Goal: Complete application form

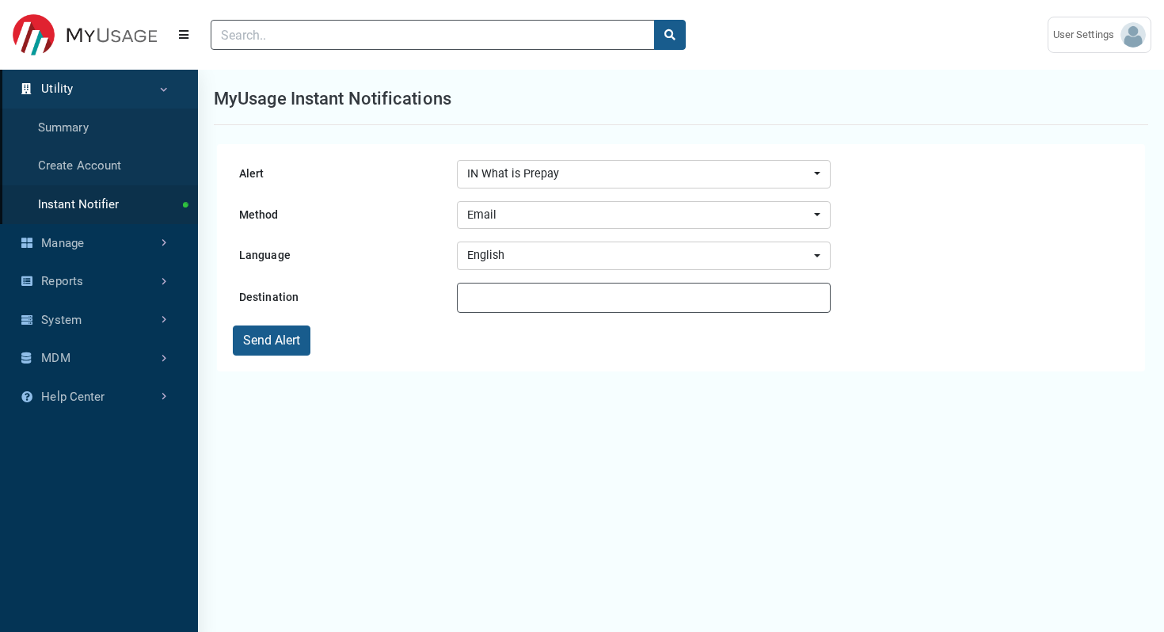
select select "179"
select select "Email"
select select "en-us"
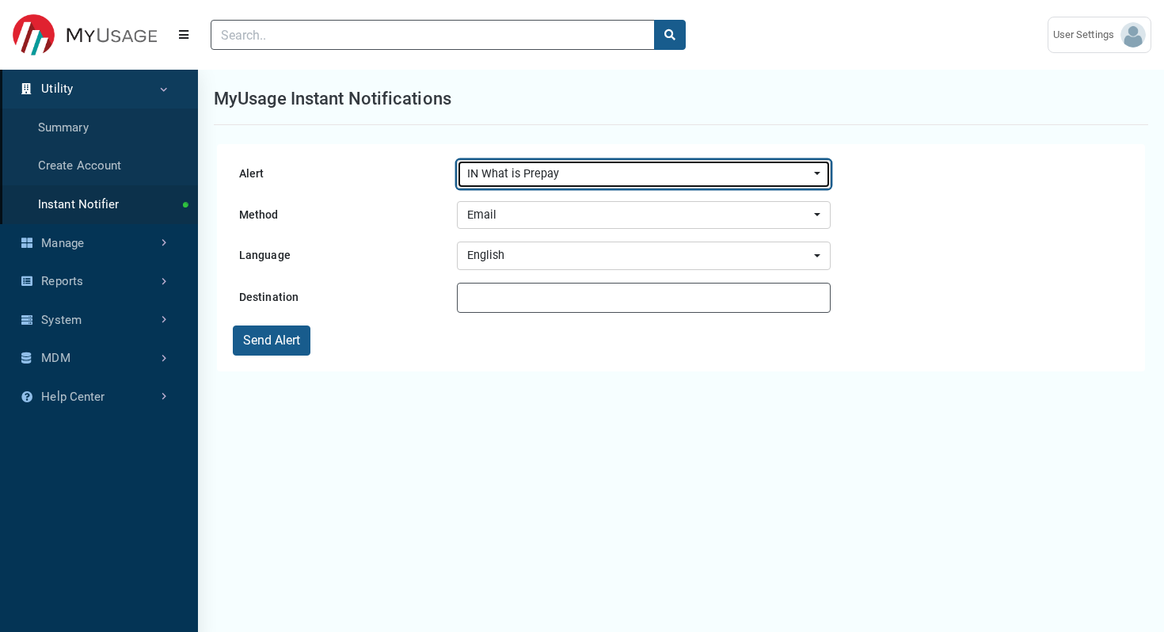
click at [550, 173] on div "IN What is Prepay" at bounding box center [639, 173] width 344 height 17
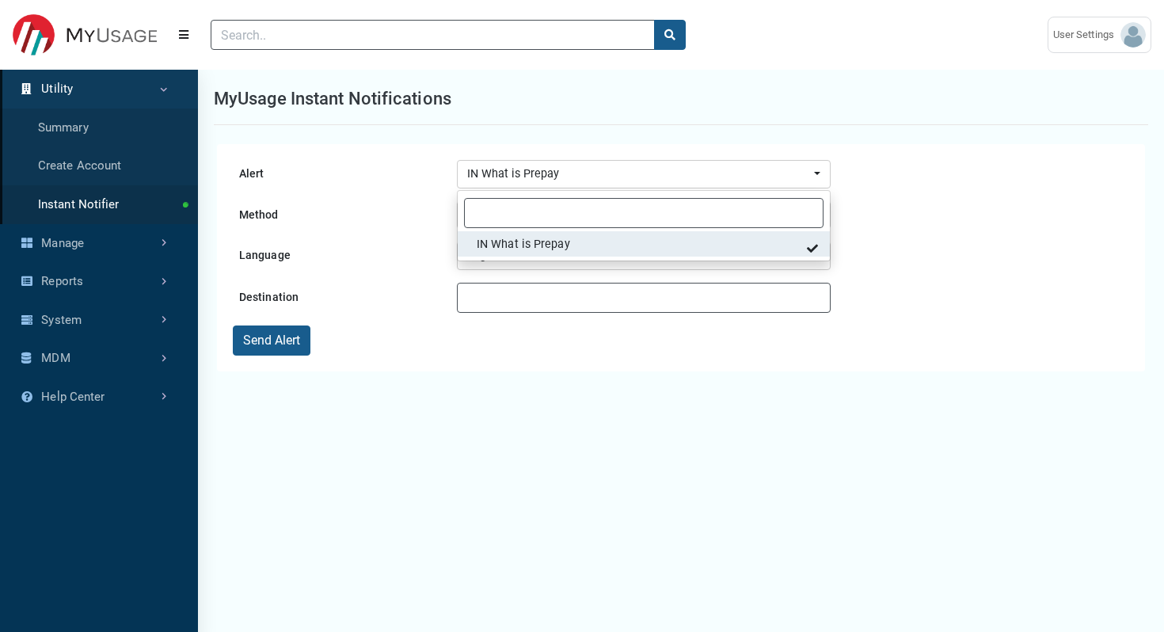
click at [529, 245] on span "IN What is Prepay" at bounding box center [523, 244] width 93 height 17
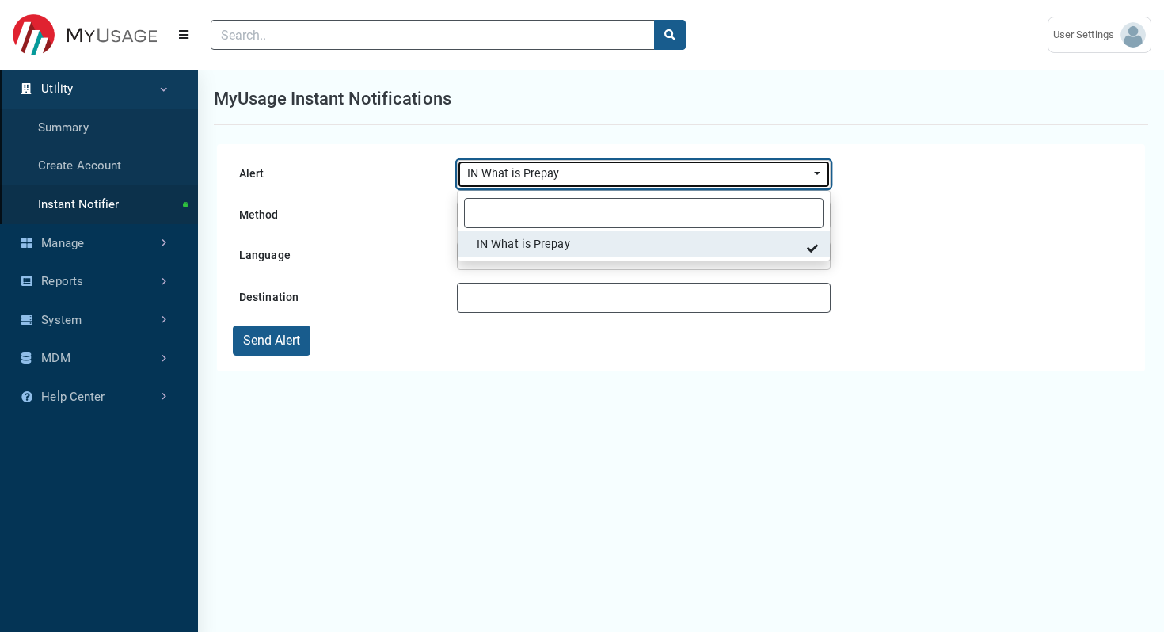
select select "179"
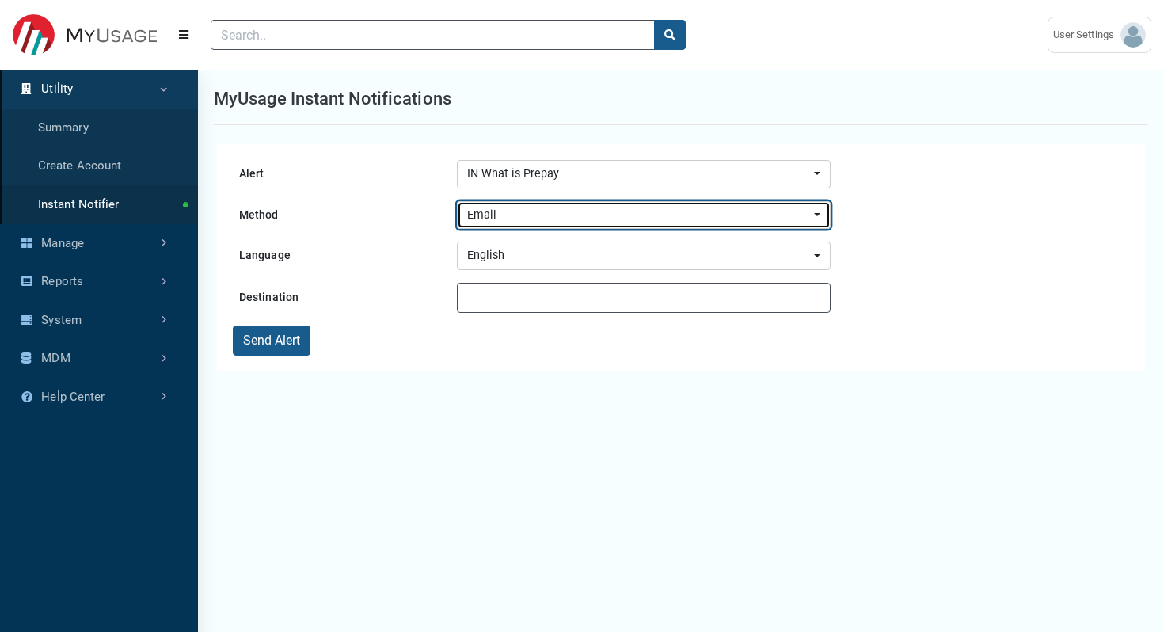
click at [496, 208] on div "Email" at bounding box center [639, 215] width 344 height 17
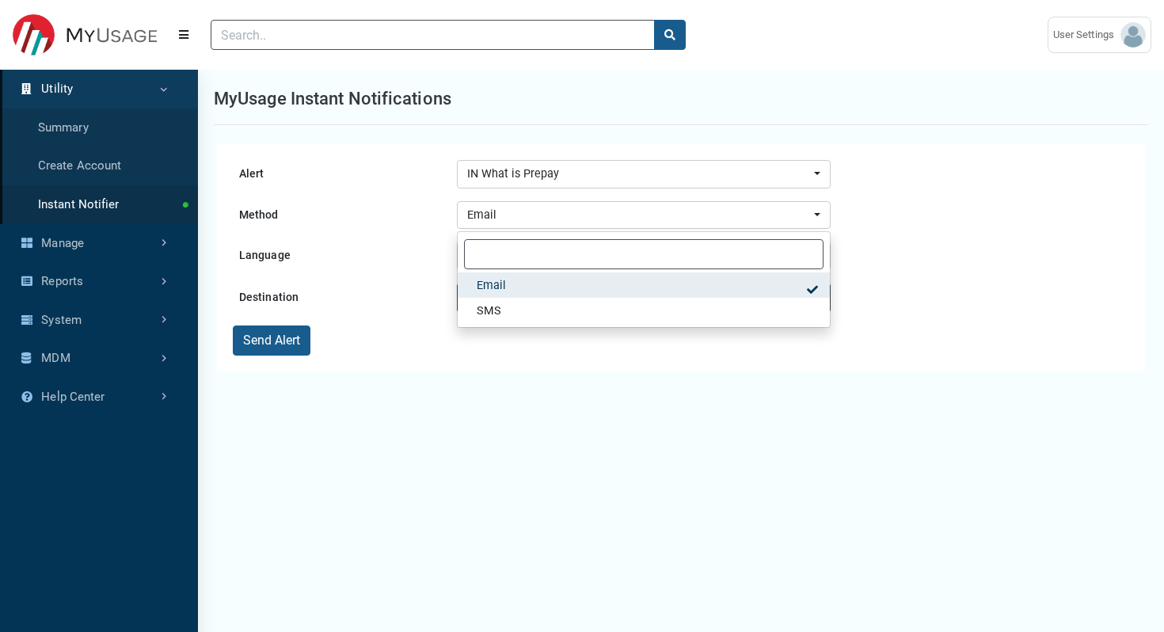
click at [490, 371] on div "Alert IN What is Prepay IN What is Prepay IN What is Prepay Method Email SMS Em…" at bounding box center [681, 457] width 966 height 632
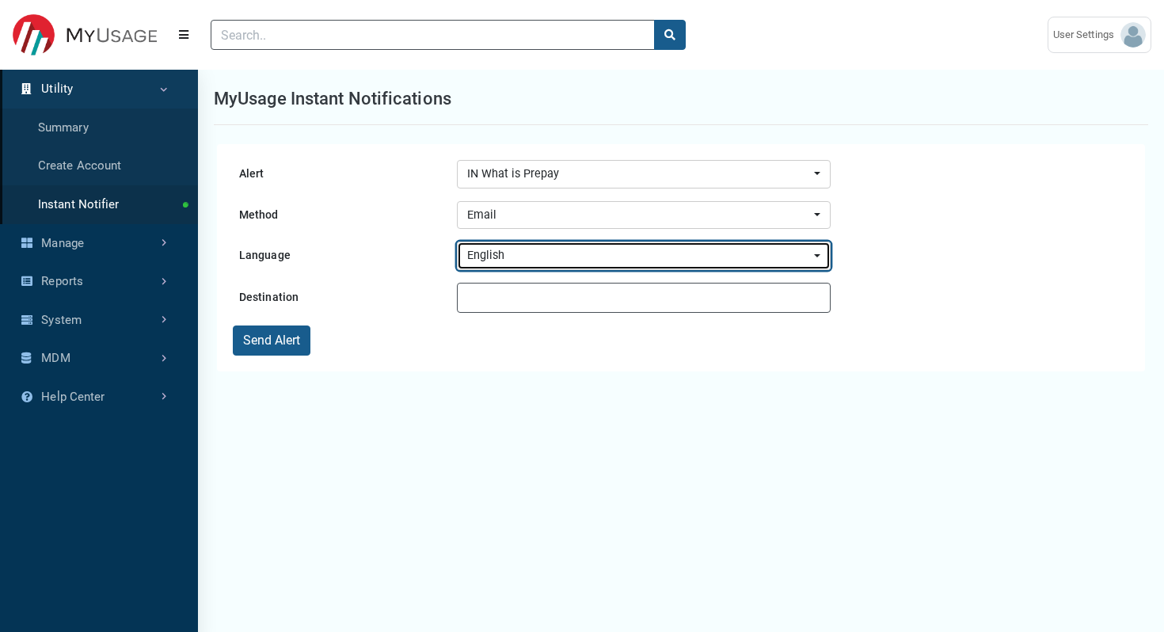
click at [492, 264] on button "English" at bounding box center [644, 255] width 374 height 28
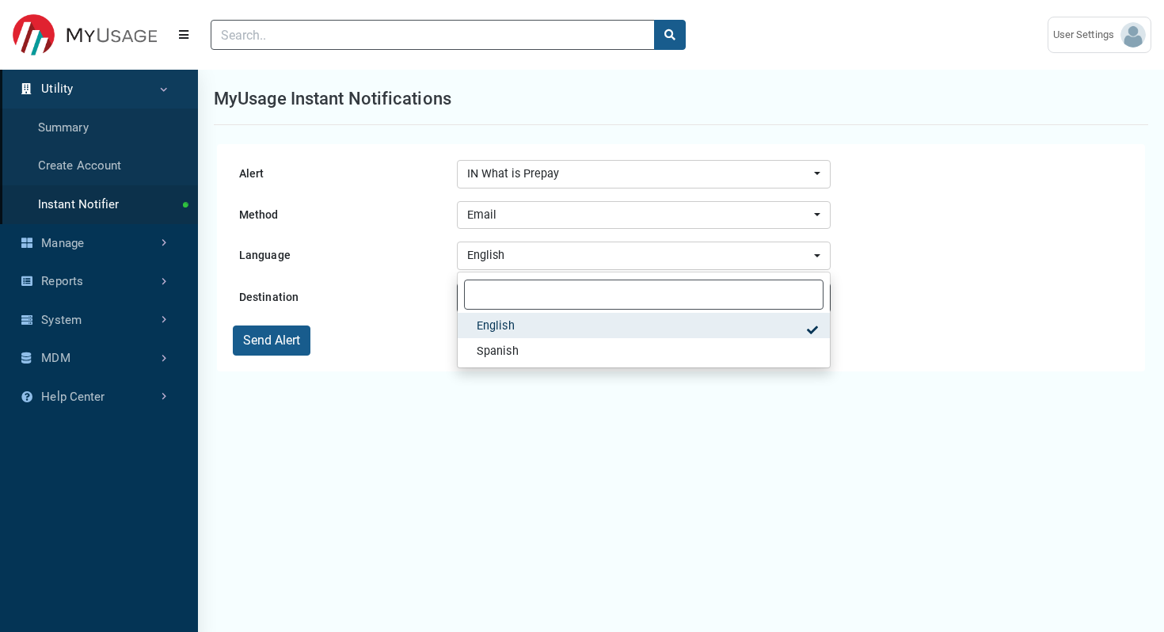
click at [442, 381] on div "Alert IN What is Prepay IN What is Prepay IN What is Prepay Method Email SMS Em…" at bounding box center [681, 457] width 966 height 632
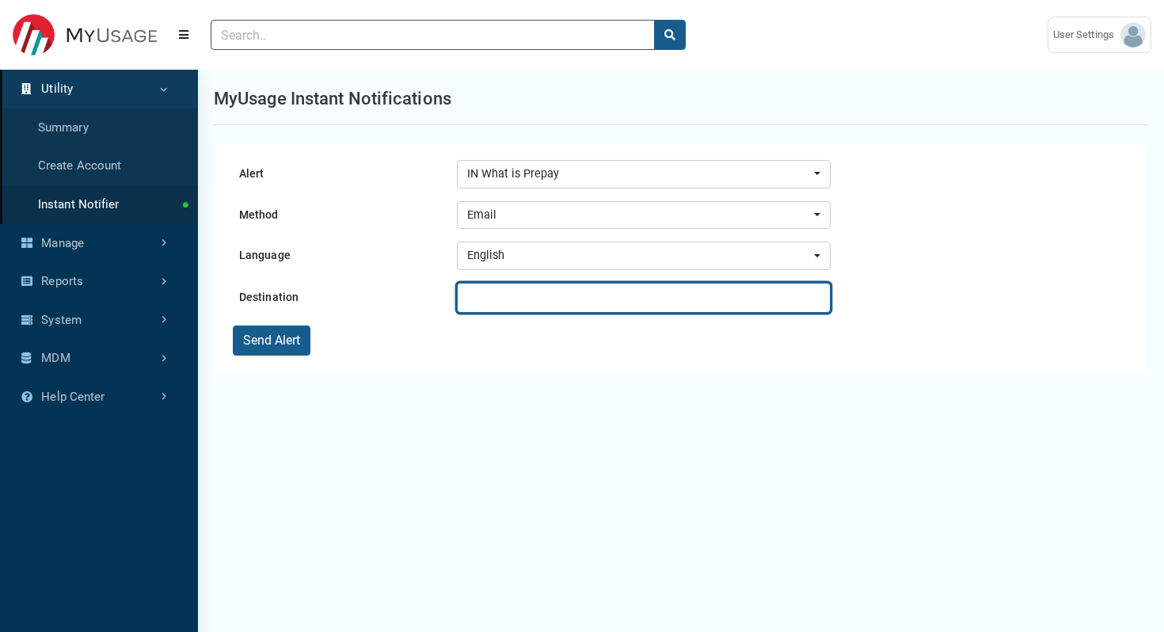
click at [543, 296] on input "text" at bounding box center [644, 298] width 374 height 30
